Goal: Task Accomplishment & Management: Complete application form

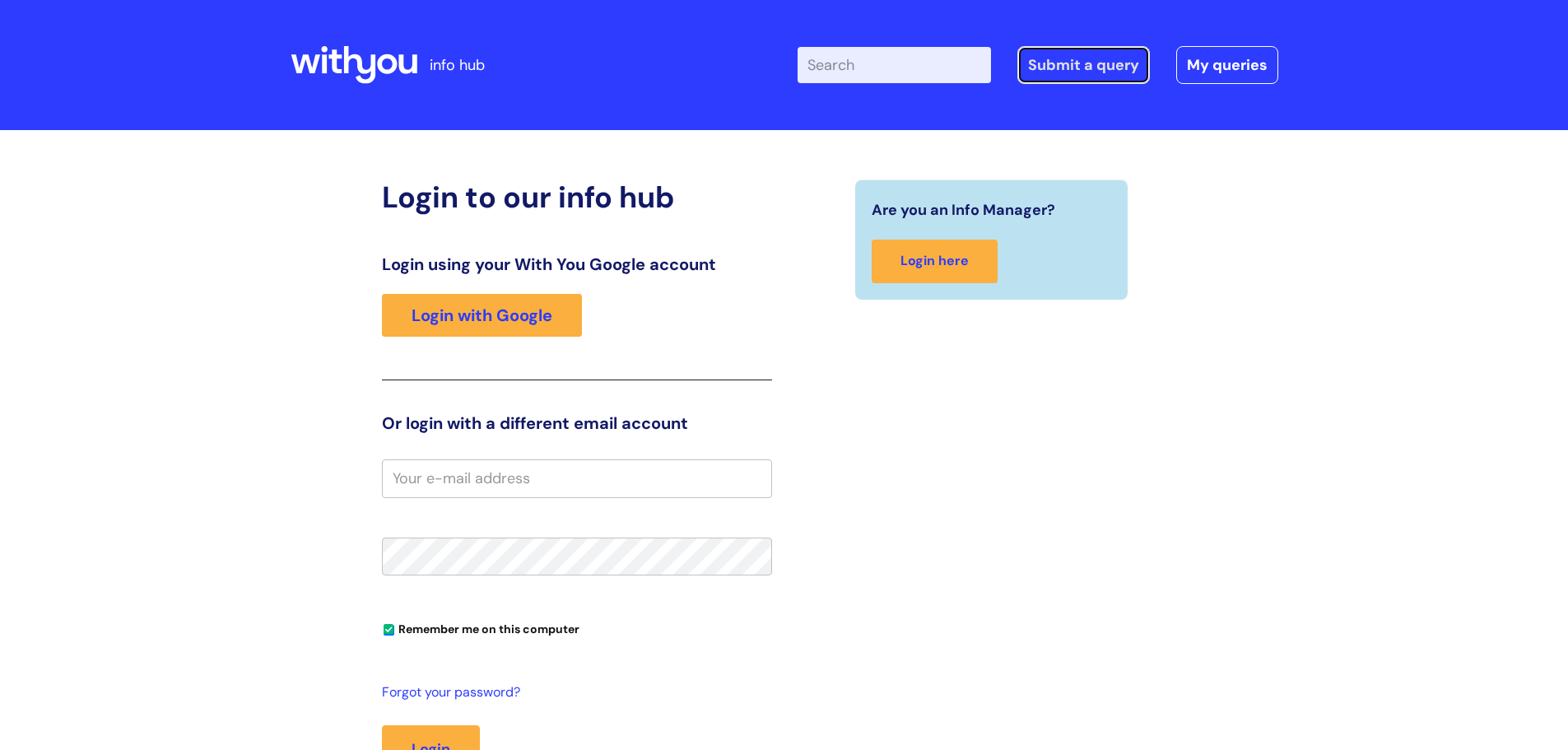
click at [1084, 61] on link "Submit a query" at bounding box center [1084, 65] width 133 height 38
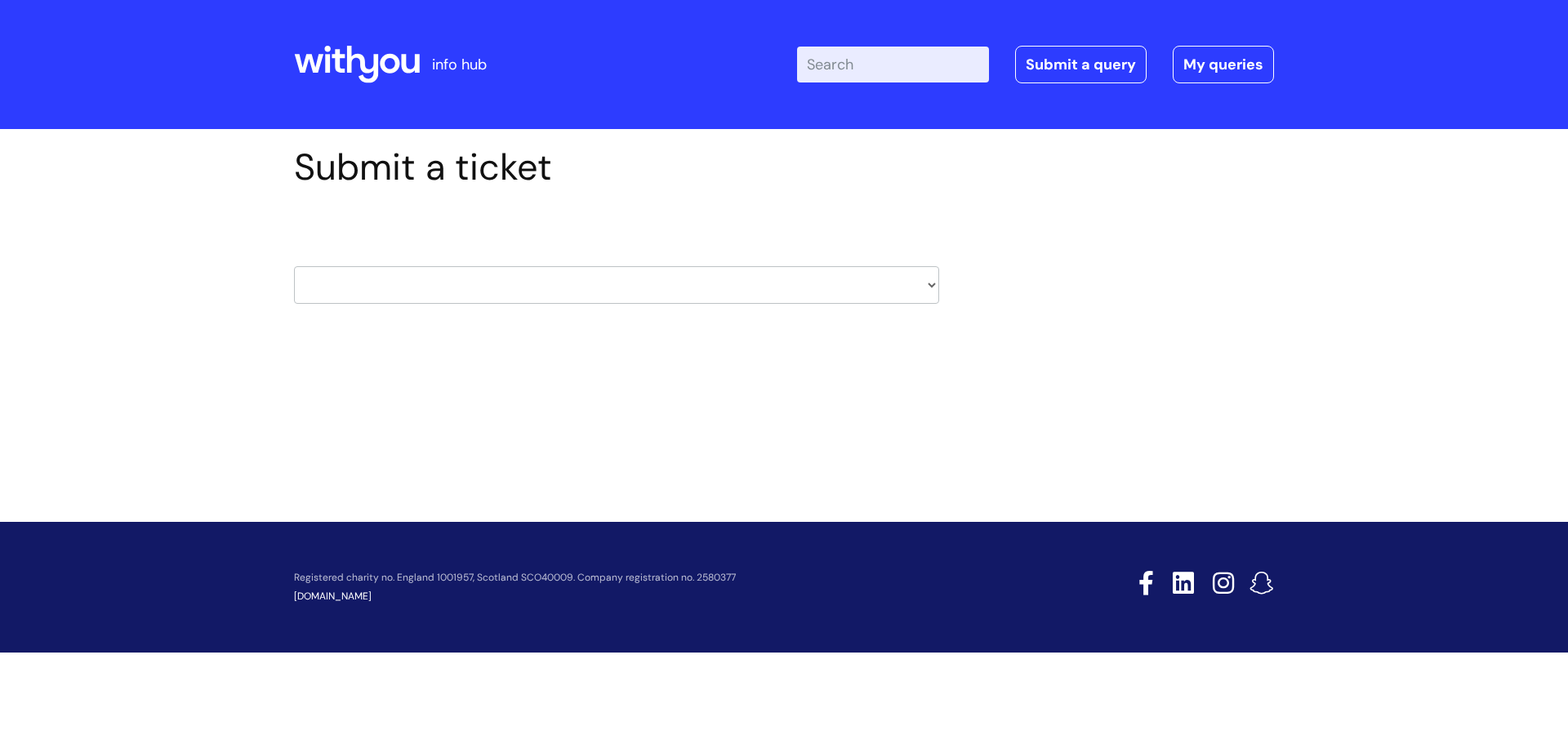
click at [593, 282] on select "HR / People IT and Support Clinical Drug Alerts Finance Accounts Data Support T…" at bounding box center [616, 285] width 645 height 37
select select "data_support_team"
click at [294, 266] on select "HR / People IT and Support Clinical Drug Alerts Finance Accounts Data Support T…" at bounding box center [616, 285] width 645 height 37
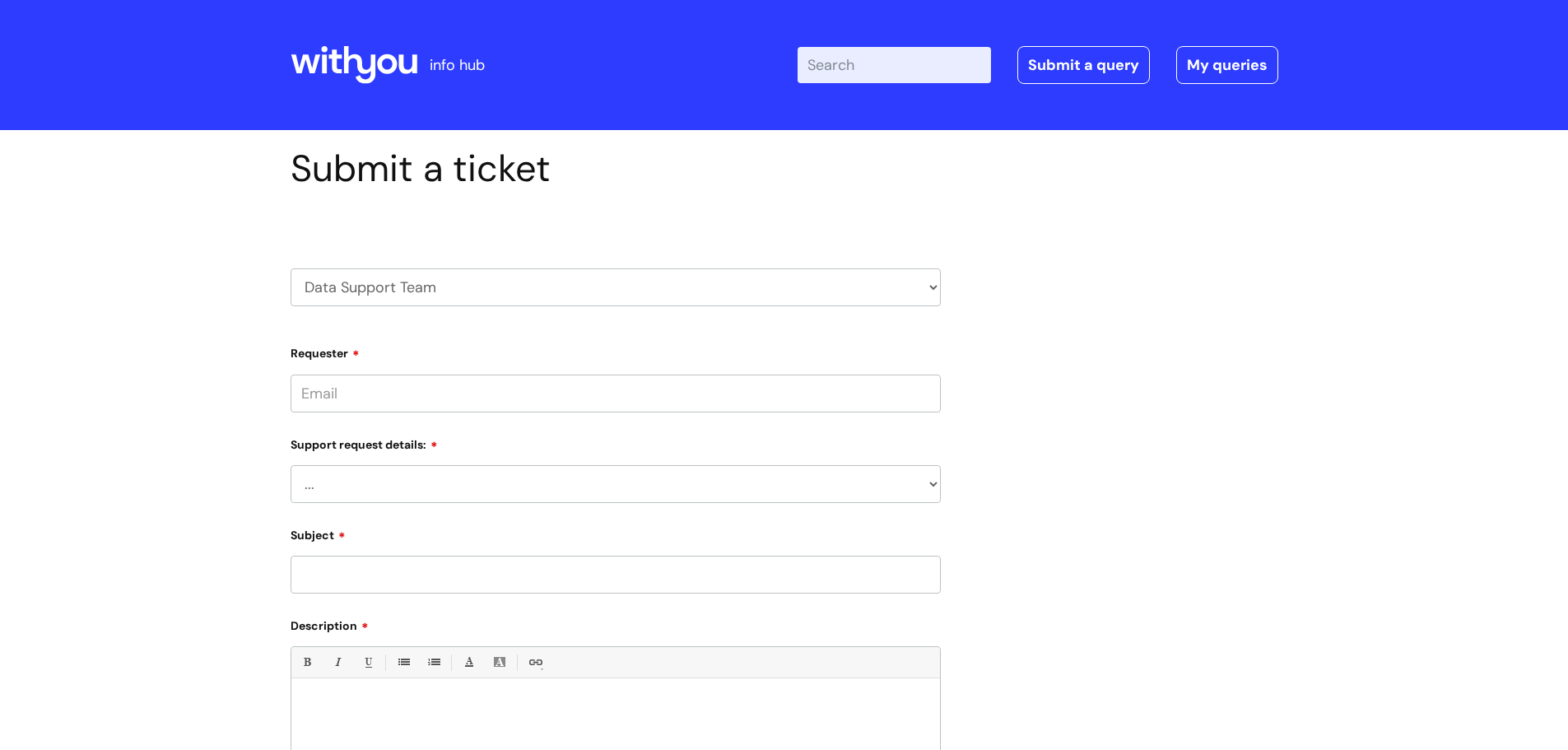
click at [362, 461] on div "Support request details: ... My enquiry relates to Nebula My enquiry relates to…" at bounding box center [615, 466] width 650 height 72
click at [360, 481] on select "... My enquiry relates to Nebula My enquiry relates to Halo My enquiry relates …" at bounding box center [615, 484] width 650 height 38
select select "My enquiry is something else"
click at [291, 465] on select "... My enquiry relates to Nebula My enquiry relates to Halo My enquiry relates …" at bounding box center [615, 484] width 650 height 38
click at [372, 382] on input "Requester" at bounding box center [615, 394] width 650 height 38
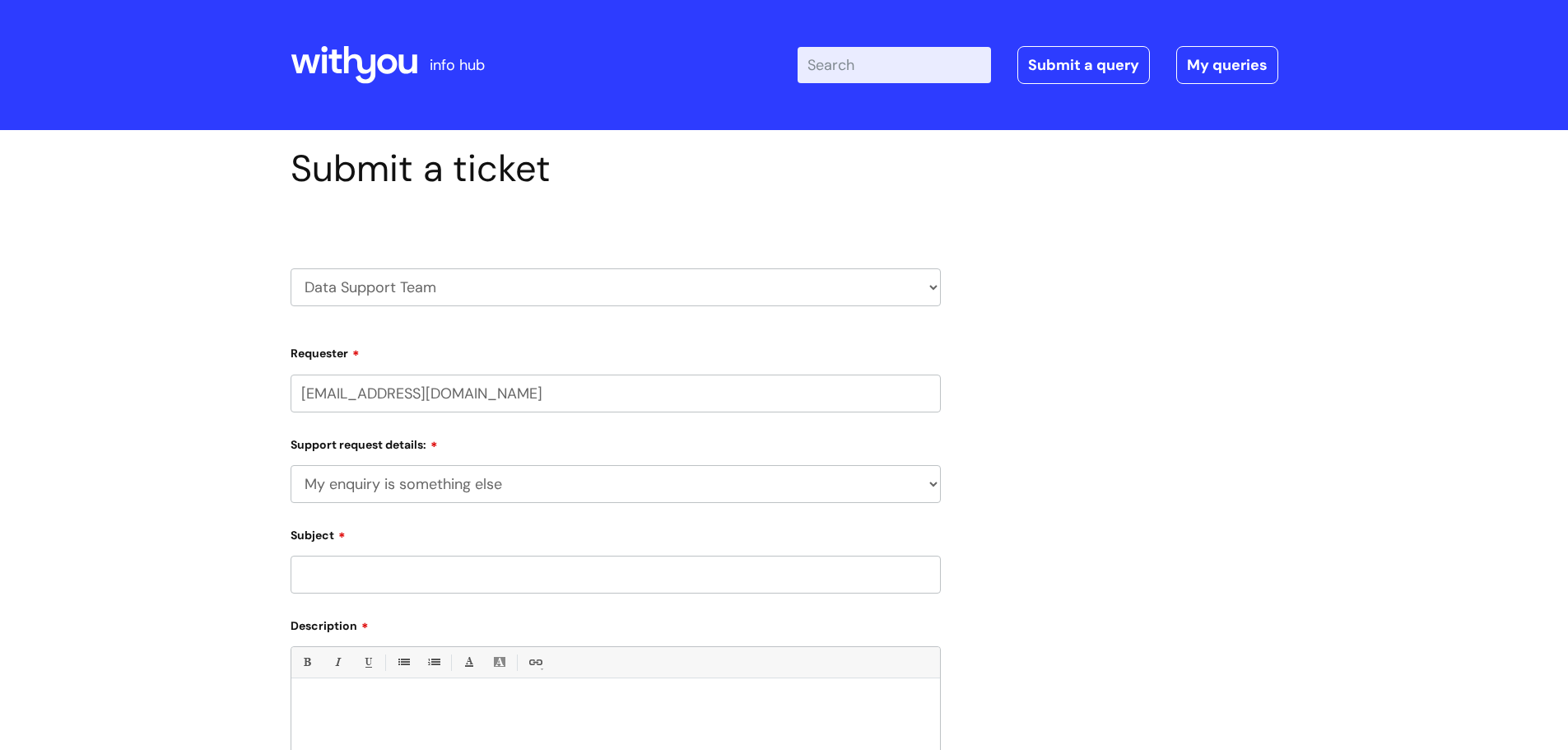
type input "grace.willsher@wearewithyou.org.uk"
click at [521, 574] on input "Subject" at bounding box center [615, 574] width 650 height 38
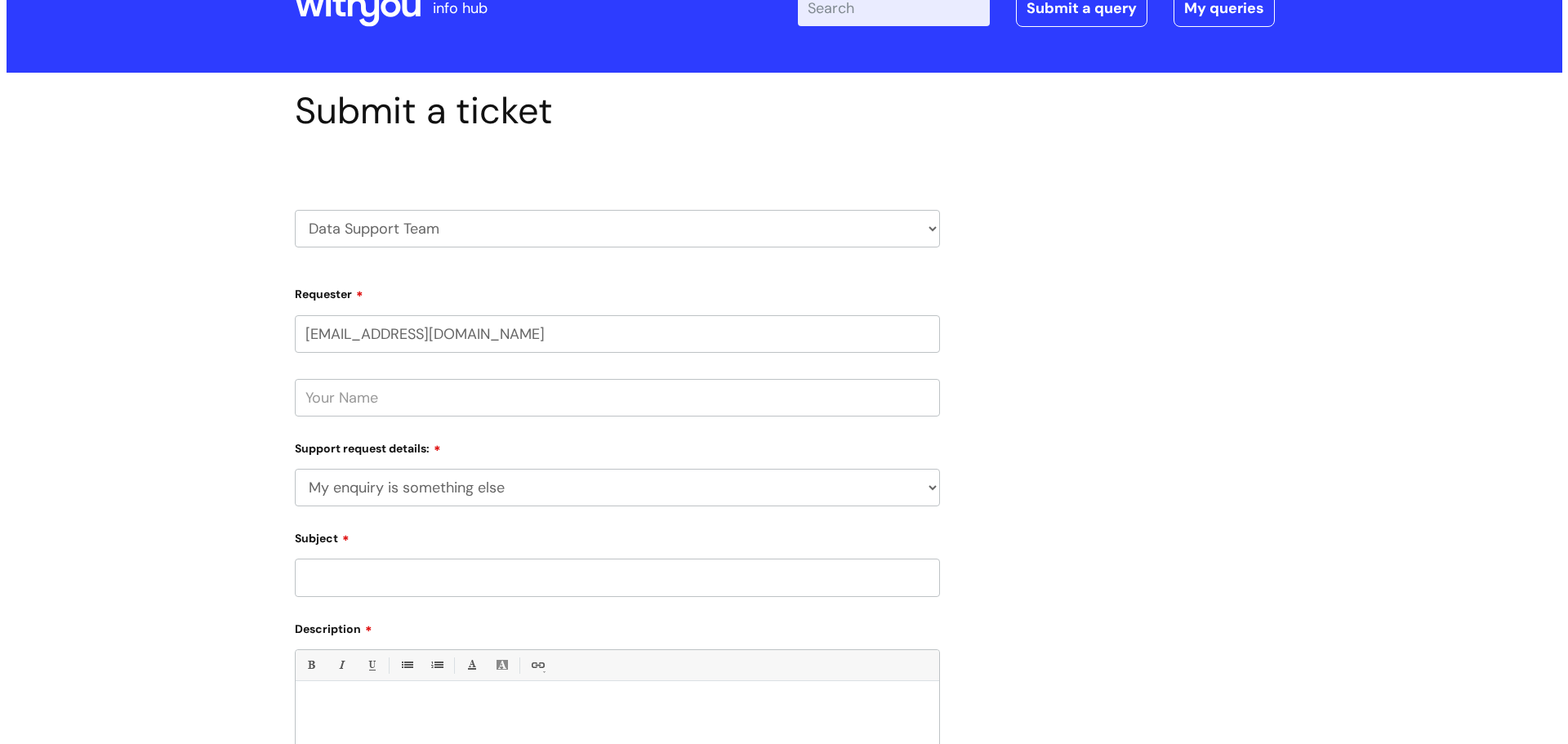
scroll to position [163, 0]
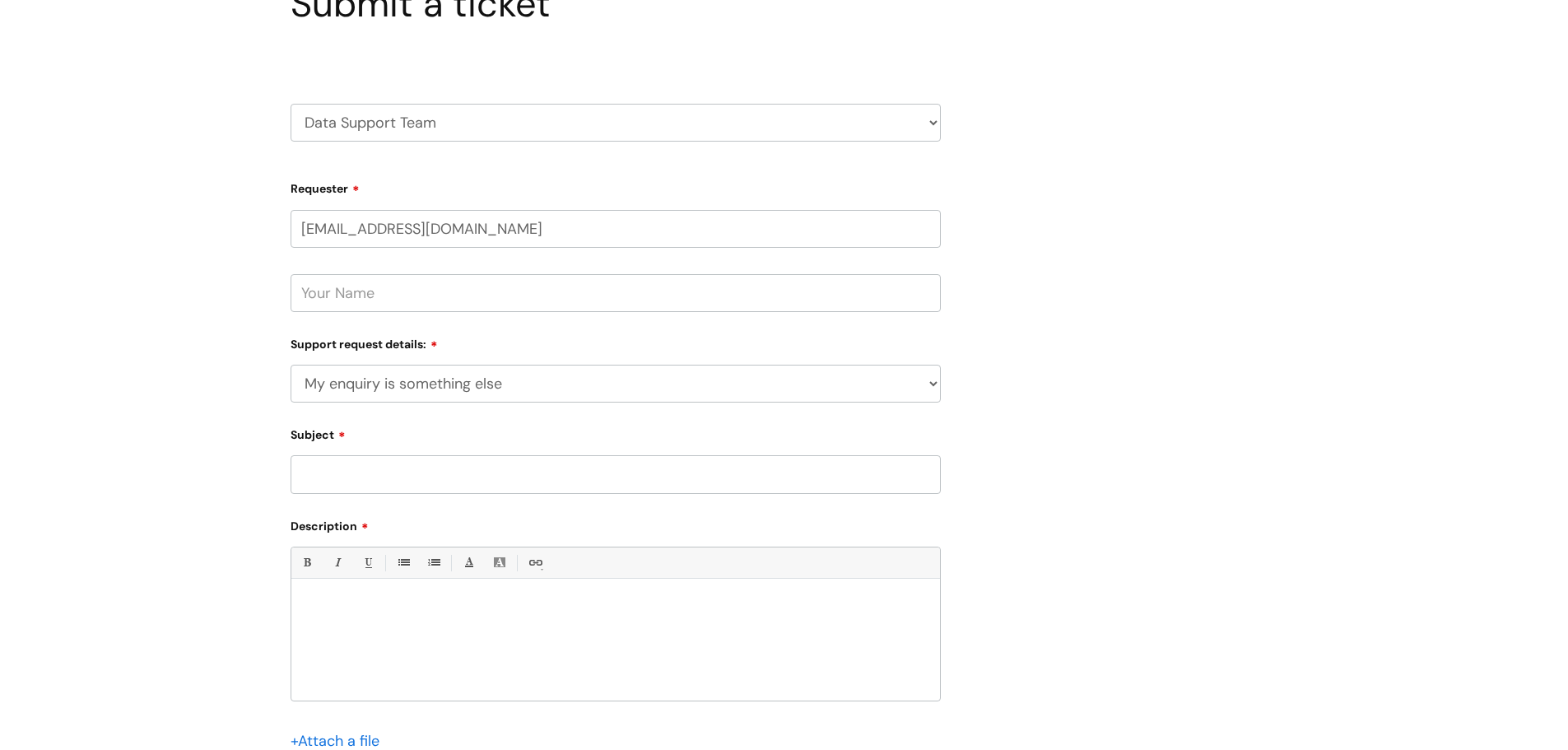
drag, startPoint x: 462, startPoint y: 268, endPoint x: 447, endPoint y: 290, distance: 26.6
click at [462, 269] on div at bounding box center [615, 280] width 650 height 64
click at [446, 290] on input "text" at bounding box center [615, 293] width 650 height 38
click at [355, 289] on input "Grace willsher" at bounding box center [615, 293] width 650 height 38
type input "Grace Willsher"
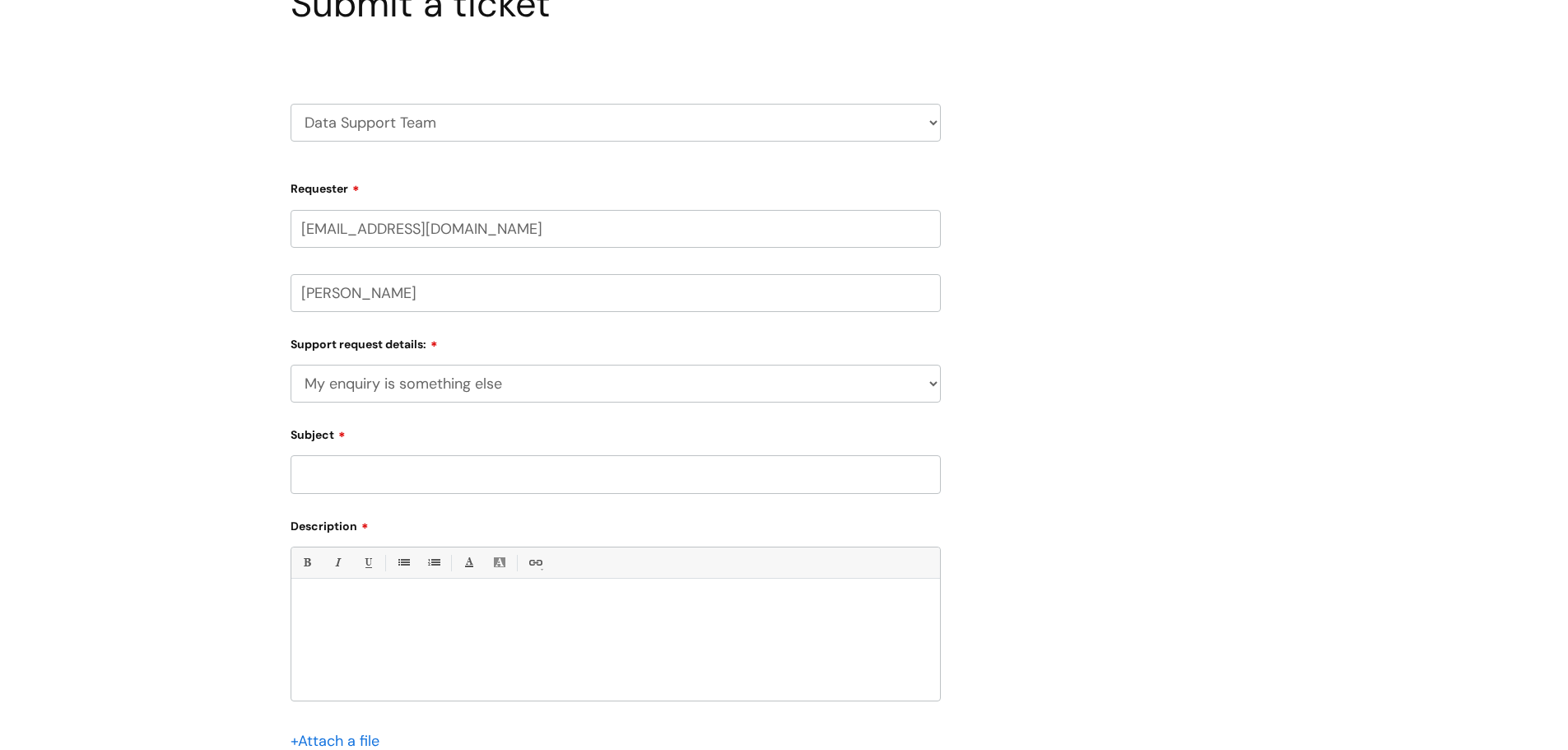
click at [400, 482] on input "Subject" at bounding box center [615, 474] width 650 height 38
type input "Data studio - healthcheck"
click at [683, 635] on div at bounding box center [615, 643] width 649 height 113
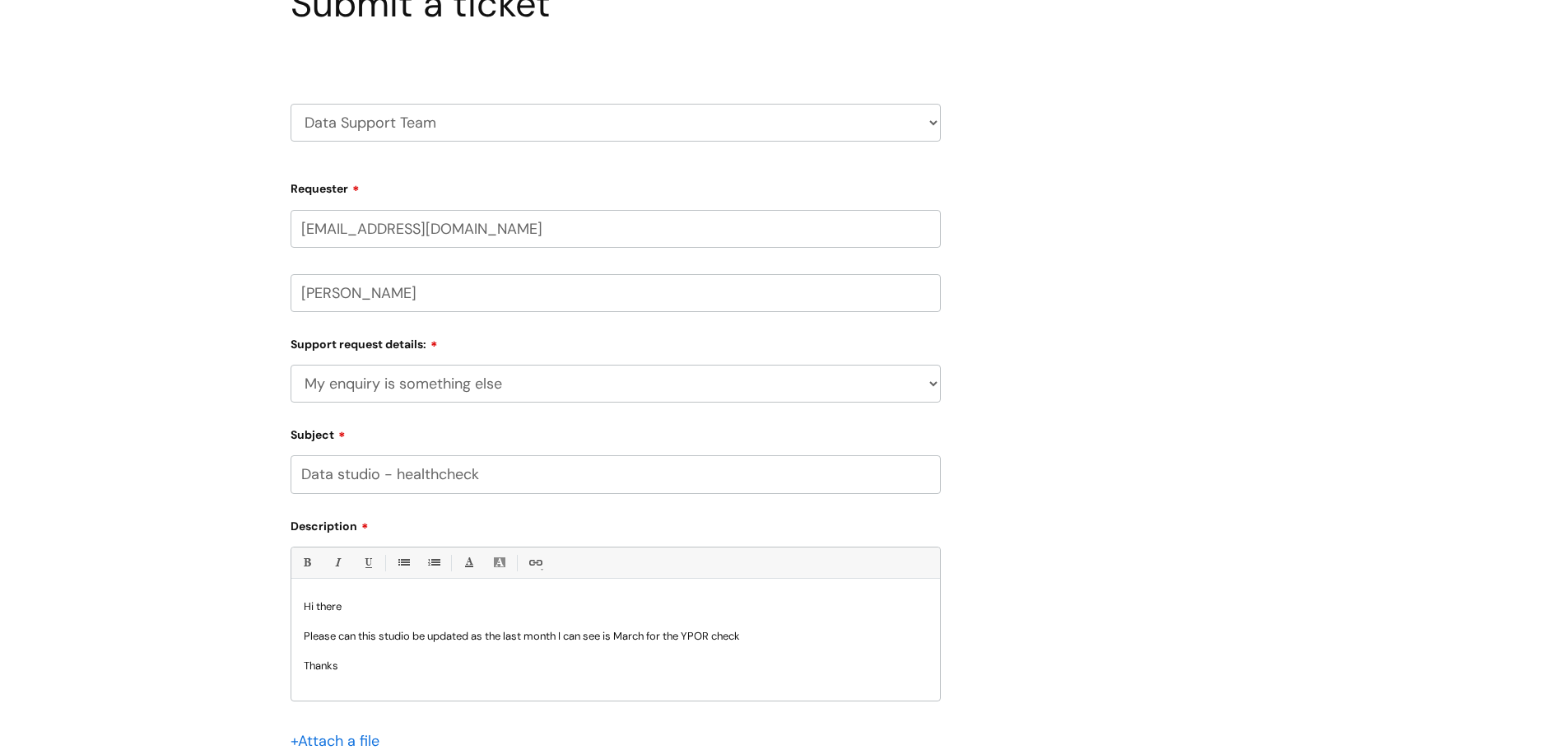
click at [779, 638] on p "Please can this studio be updated as the last month I can see is March for the …" at bounding box center [615, 636] width 624 height 14
drag, startPoint x: 361, startPoint y: 636, endPoint x: 397, endPoint y: 633, distance: 36.1
click at [397, 633] on p "Please can this studio be updated as the last month I can see is March for the …" at bounding box center [615, 636] width 624 height 14
click at [397, 636] on p "Please can this studio be updated as the last month I can see is March for the …" at bounding box center [615, 636] width 624 height 14
drag, startPoint x: 412, startPoint y: 635, endPoint x: 360, endPoint y: 635, distance: 52.0
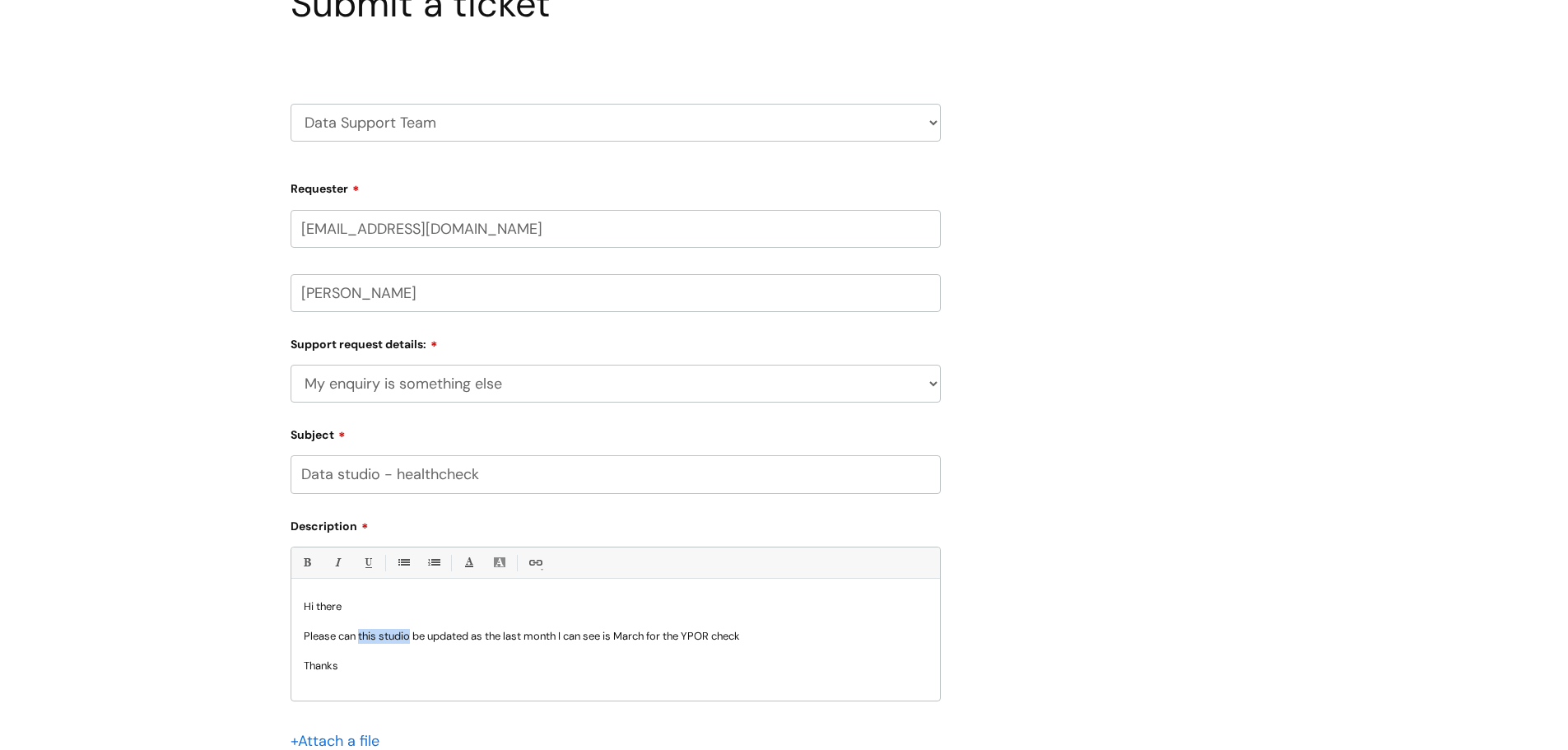
click at [360, 635] on p "Please can this studio be updated as the last month I can see is March for the …" at bounding box center [615, 636] width 624 height 14
click at [533, 556] on link "Link" at bounding box center [534, 562] width 20 height 20
click at [585, 591] on link "Insert Link ..." at bounding box center [606, 586] width 159 height 22
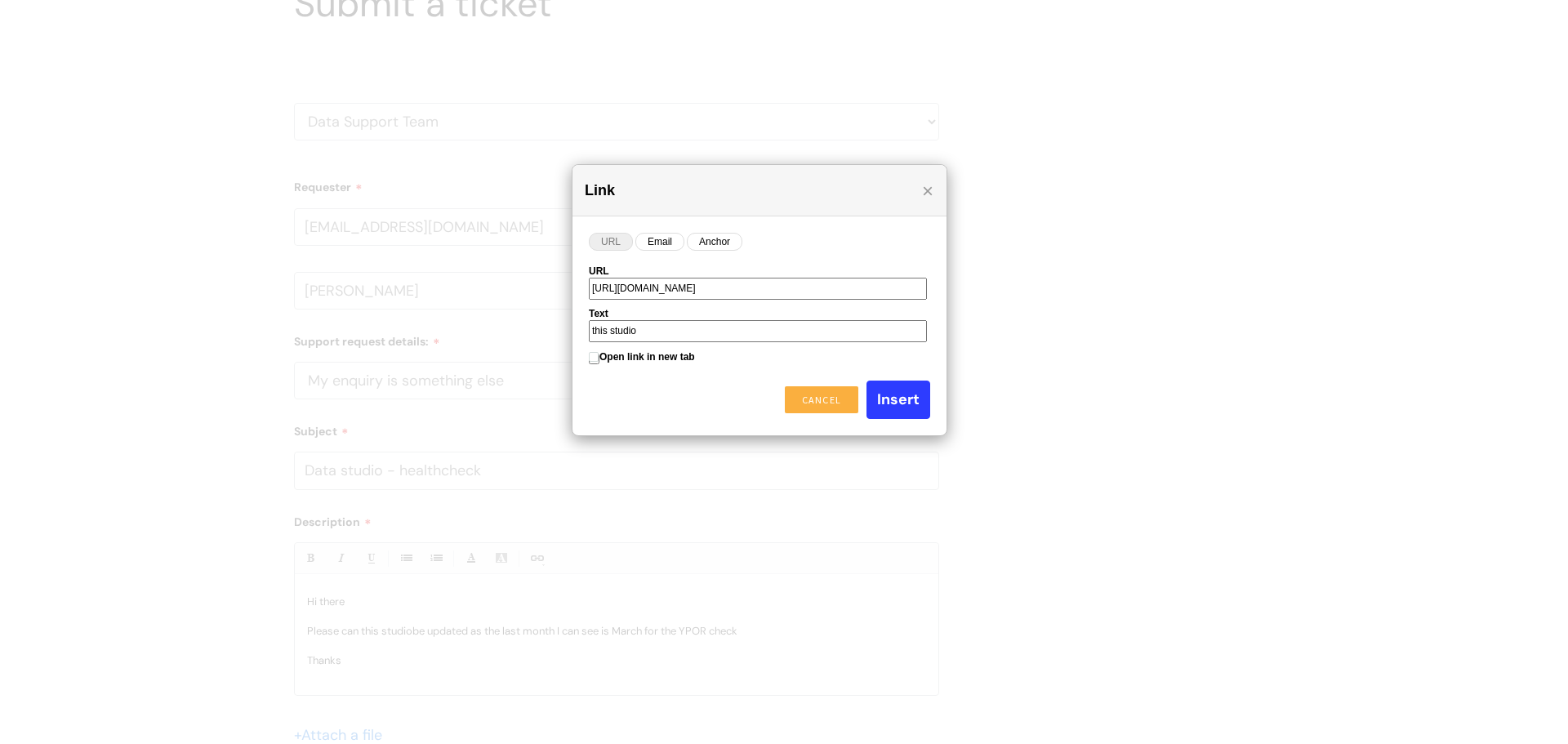
scroll to position [0, 198]
type input "https://lookerstudio.google.com/u/0/reporting/13fc3adf-04bd-4157-8e70-4393e9f3d…"
click at [882, 397] on input "Insert" at bounding box center [898, 399] width 63 height 37
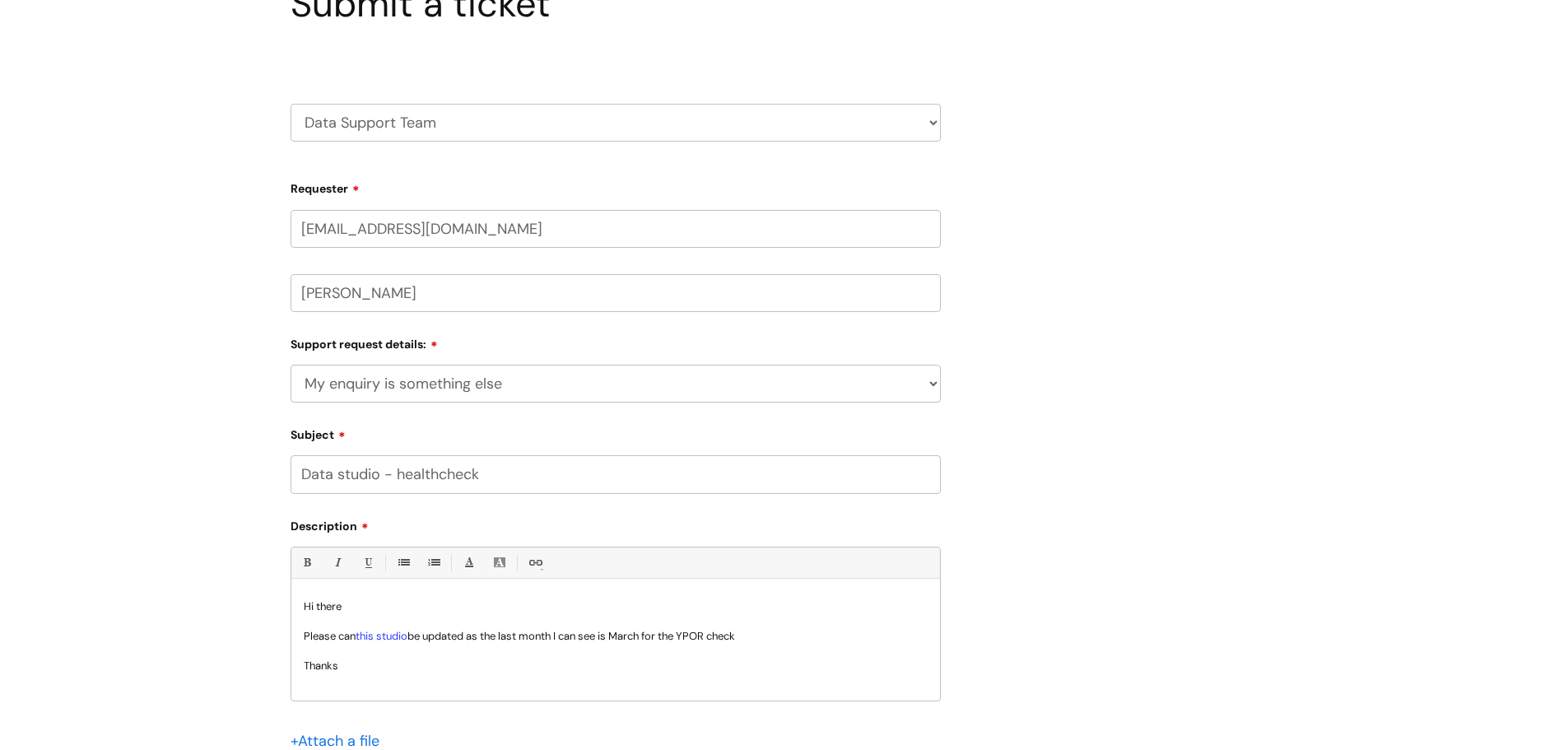
click at [371, 661] on p "Thanks" at bounding box center [615, 666] width 624 height 14
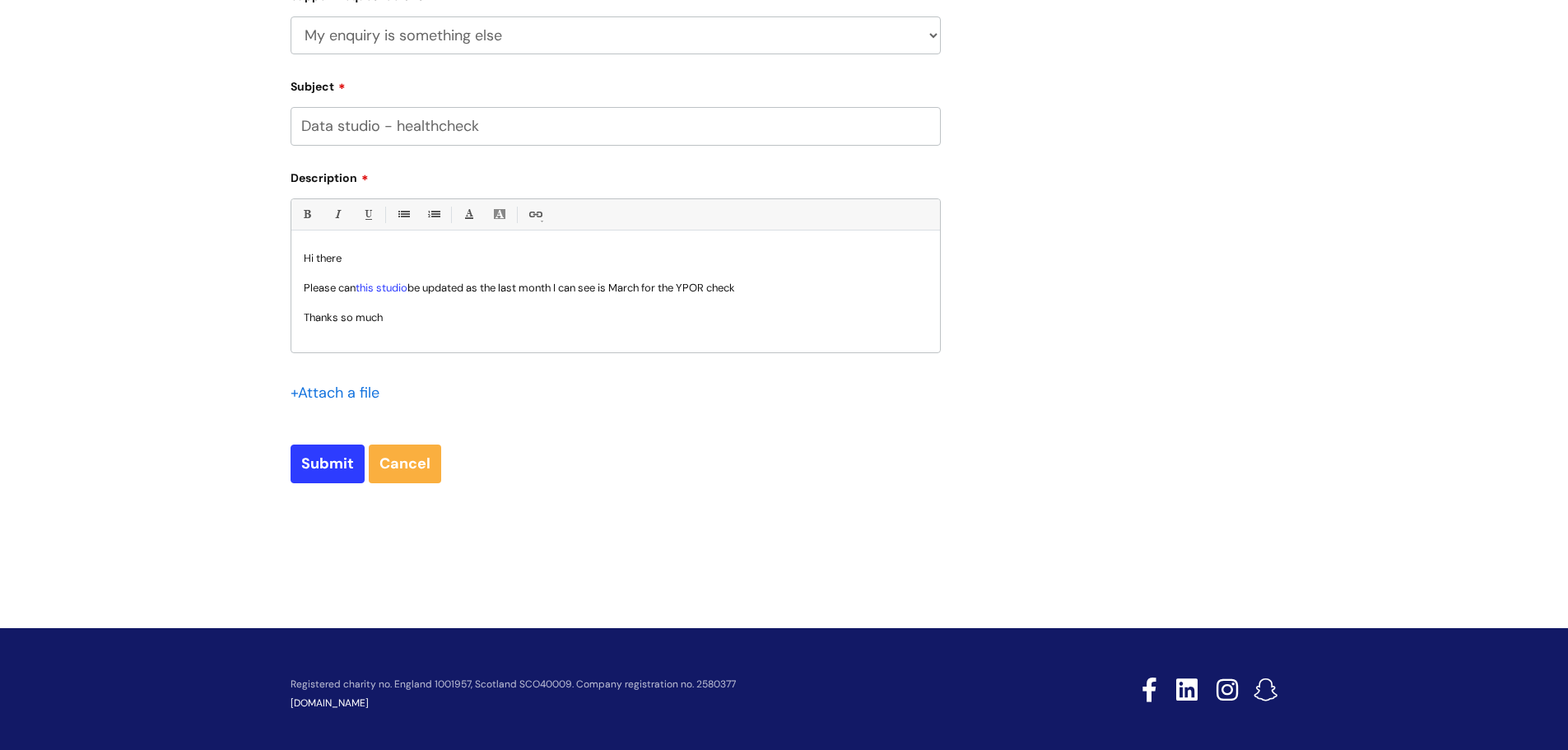
scroll to position [522, 0]
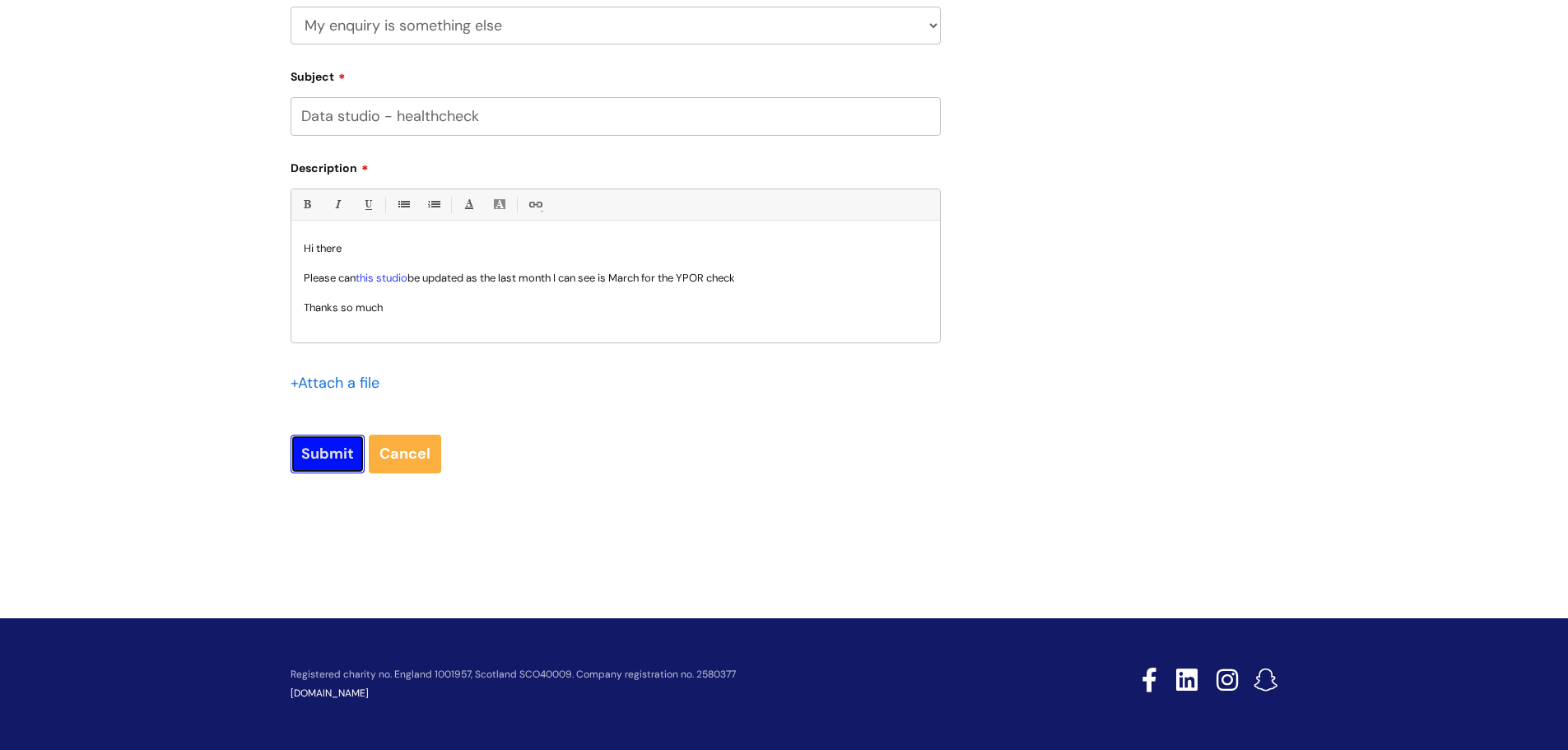
click at [336, 448] on input "Submit" at bounding box center [327, 453] width 74 height 38
type input "Please Wait..."
